Goal: Check status: Check status

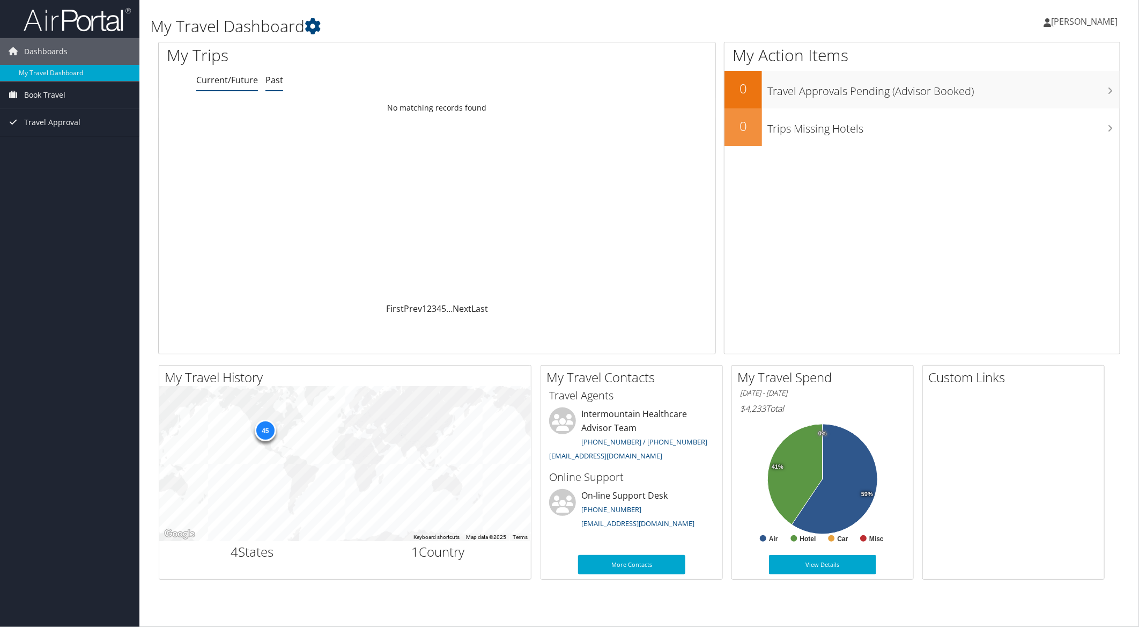
click at [269, 83] on link "Past" at bounding box center [275, 80] width 18 height 12
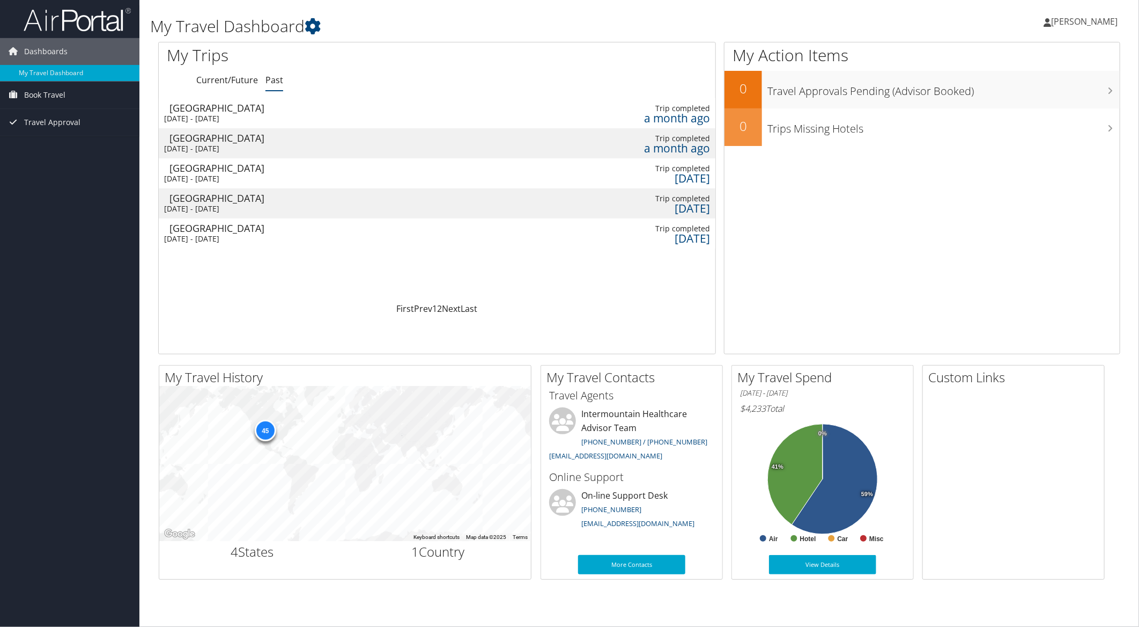
click at [666, 121] on div "a month ago" at bounding box center [646, 118] width 129 height 10
